Goal: Transaction & Acquisition: Obtain resource

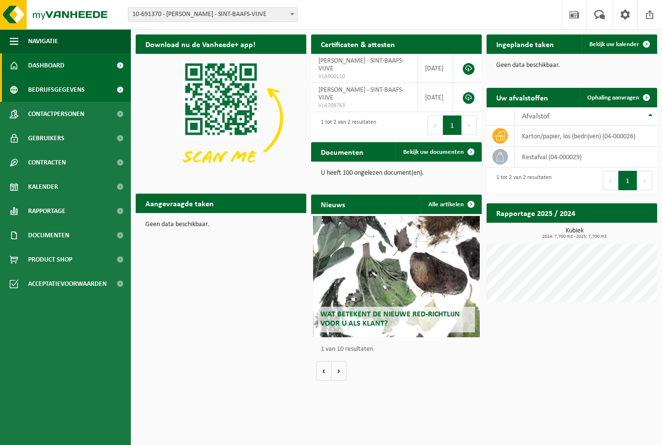
click at [93, 85] on link "Bedrijfsgegevens" at bounding box center [65, 90] width 131 height 24
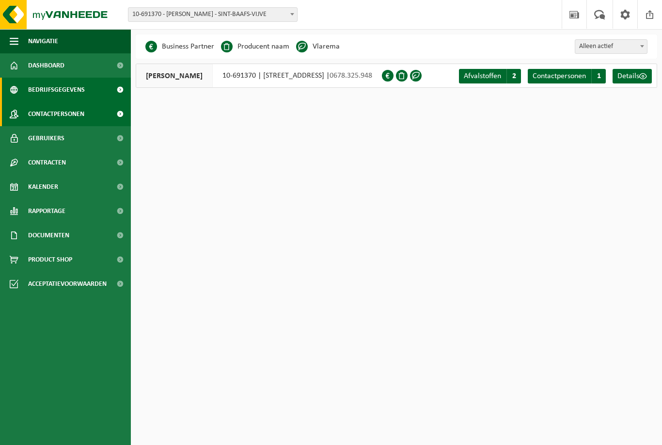
click at [86, 116] on link "Contactpersonen" at bounding box center [65, 114] width 131 height 24
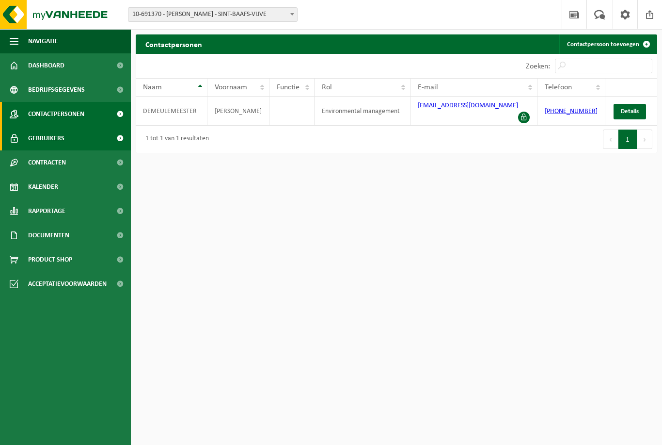
click at [80, 140] on link "Gebruikers" at bounding box center [65, 138] width 131 height 24
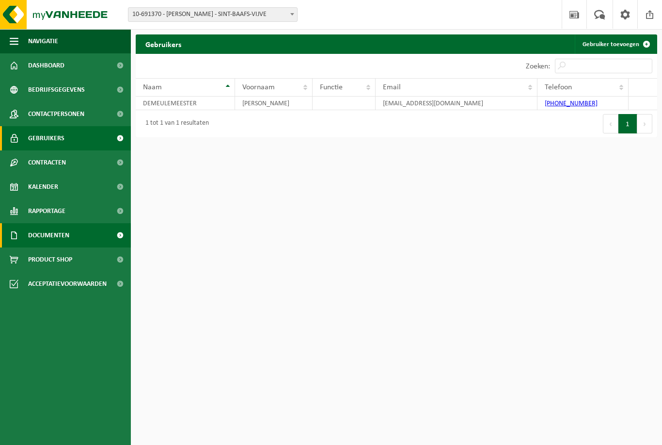
click at [61, 239] on span "Documenten" at bounding box center [48, 235] width 41 height 24
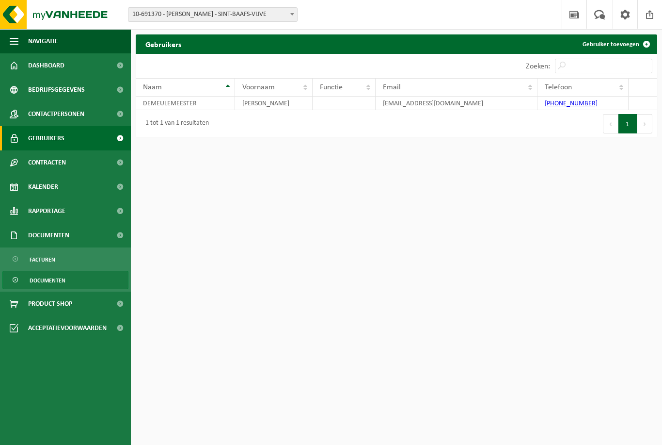
click at [57, 282] on span "Documenten" at bounding box center [48, 280] width 36 height 18
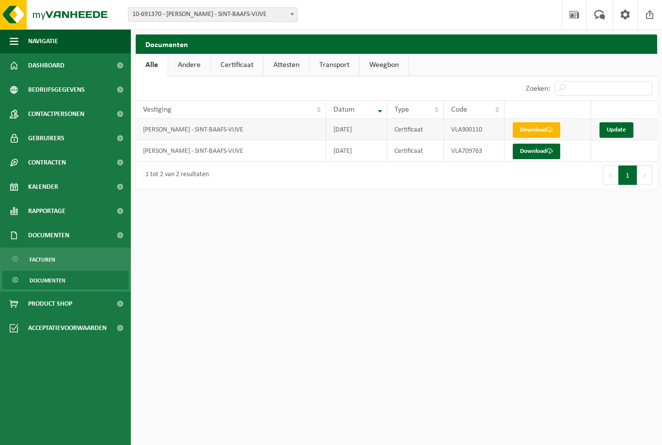
click at [553, 129] on span at bounding box center [550, 130] width 6 height 6
click at [538, 156] on link "Download" at bounding box center [537, 152] width 48 height 16
